Goal: Check status: Check status

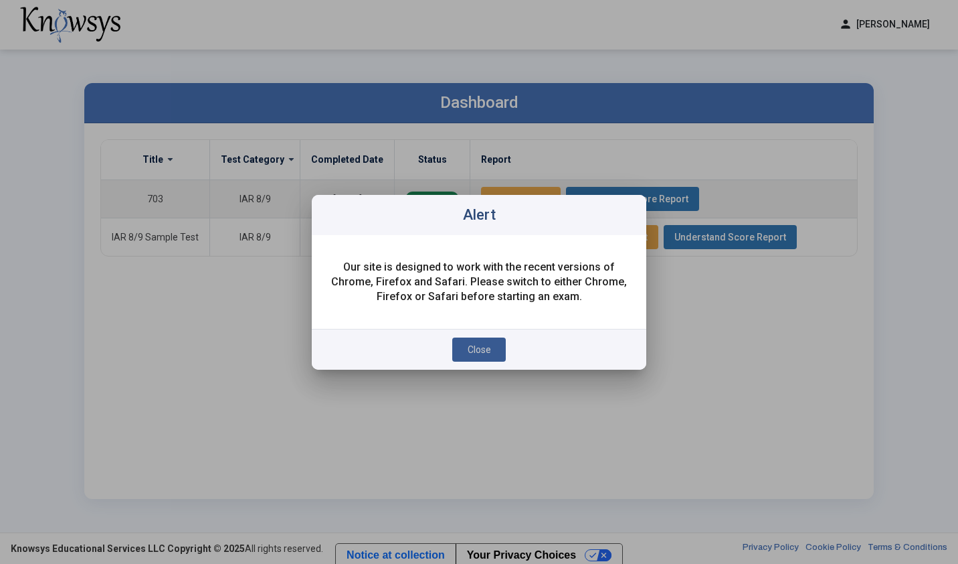
click at [479, 351] on span "Close" at bounding box center [479, 349] width 23 height 11
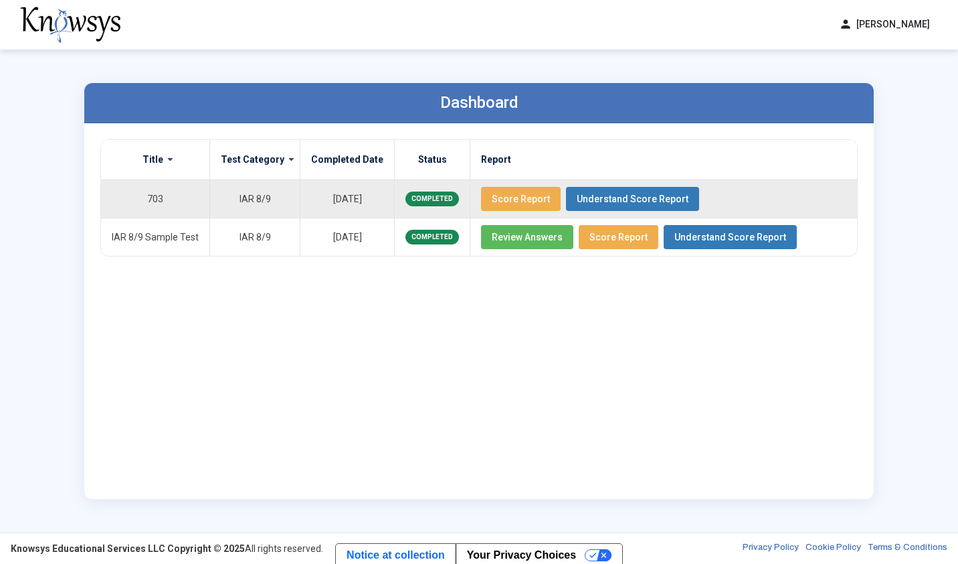
click at [492, 195] on span "Score Report" at bounding box center [521, 198] width 58 height 11
